Goal: Transaction & Acquisition: Purchase product/service

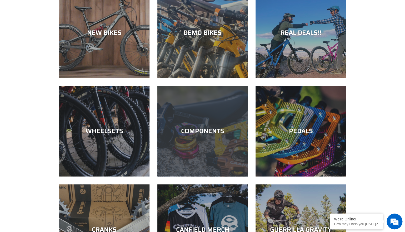
scroll to position [193, 0]
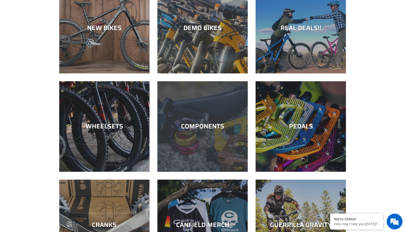
click at [185, 171] on div "COMPONENTS" at bounding box center [203, 171] width 90 height 0
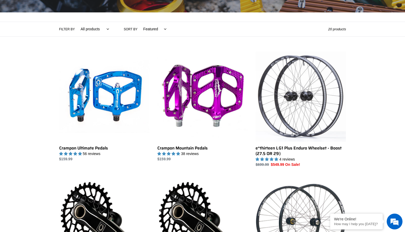
scroll to position [105, 0]
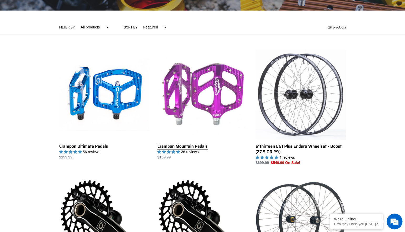
click at [217, 97] on link "Crampon Mountain Pedals" at bounding box center [203, 104] width 90 height 111
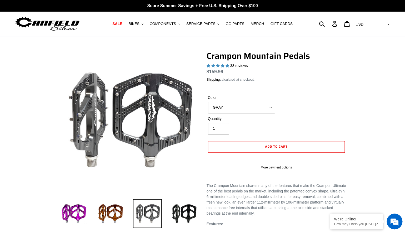
select select "highest-rating"
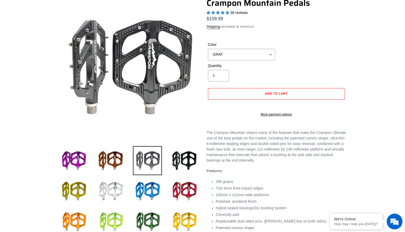
scroll to position [53, 0]
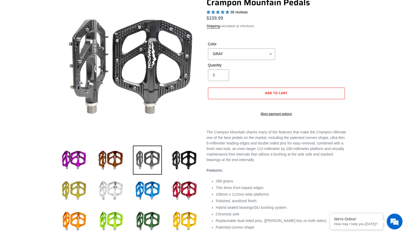
click at [75, 189] on img at bounding box center [73, 190] width 29 height 29
select select "BAJA GOLD"
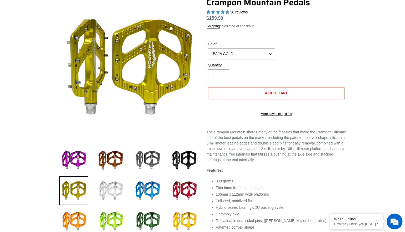
scroll to position [0, 0]
